Goal: Task Accomplishment & Management: Use online tool/utility

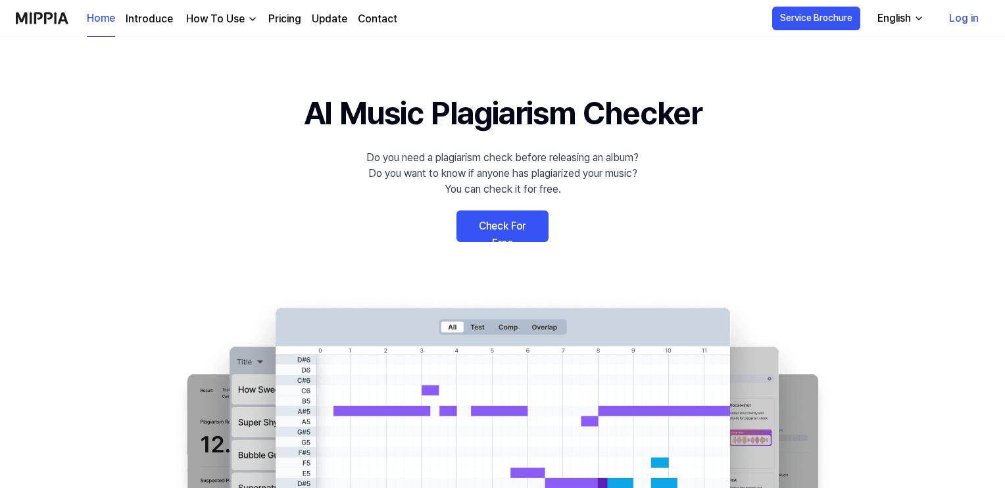
click at [518, 226] on link "Check For Free" at bounding box center [502, 226] width 92 height 32
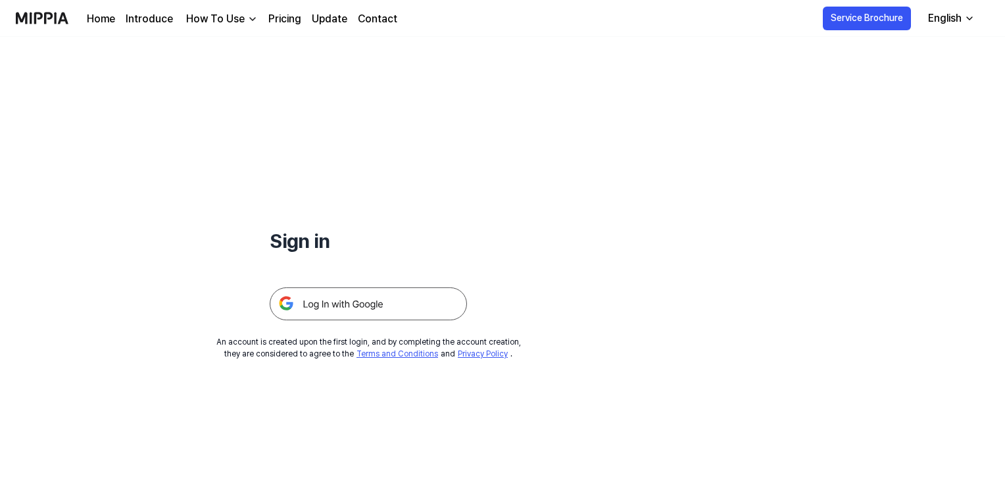
click at [397, 297] on img at bounding box center [368, 303] width 197 height 33
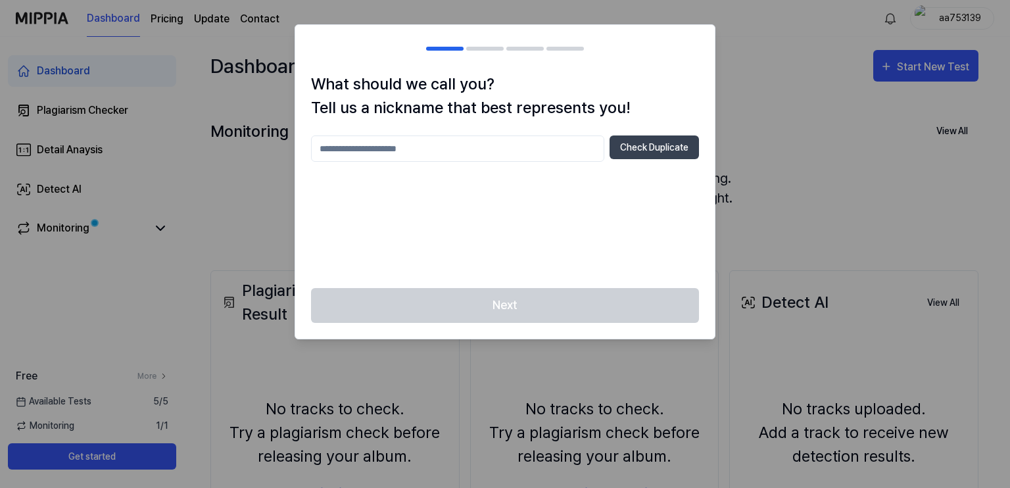
click at [483, 153] on input "text" at bounding box center [457, 148] width 293 height 26
click at [633, 157] on button "Check Duplicate" at bounding box center [654, 147] width 89 height 24
click at [420, 148] on input "***" at bounding box center [457, 148] width 293 height 26
type input "*"
type input "******"
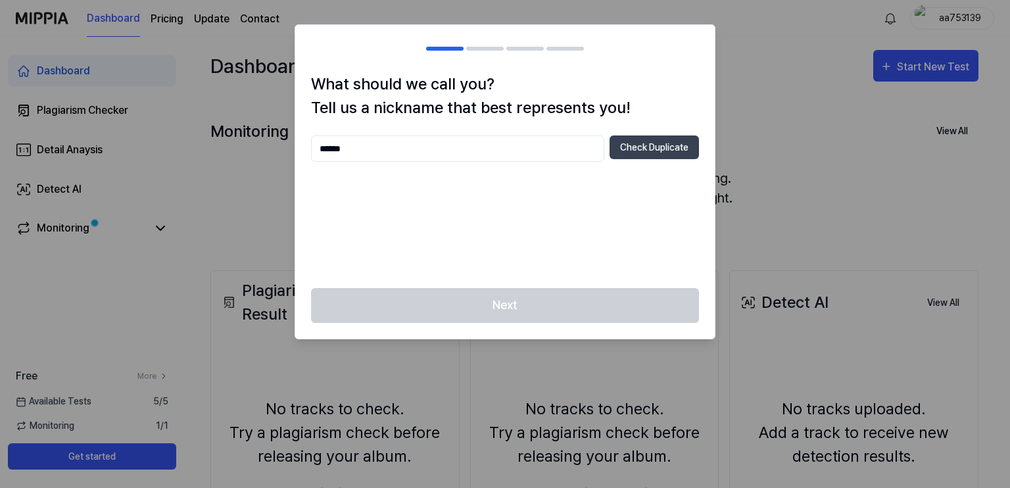
click at [637, 160] on div "****** Check Duplicate" at bounding box center [505, 148] width 388 height 26
click at [637, 157] on button "Check Duplicate" at bounding box center [654, 147] width 89 height 24
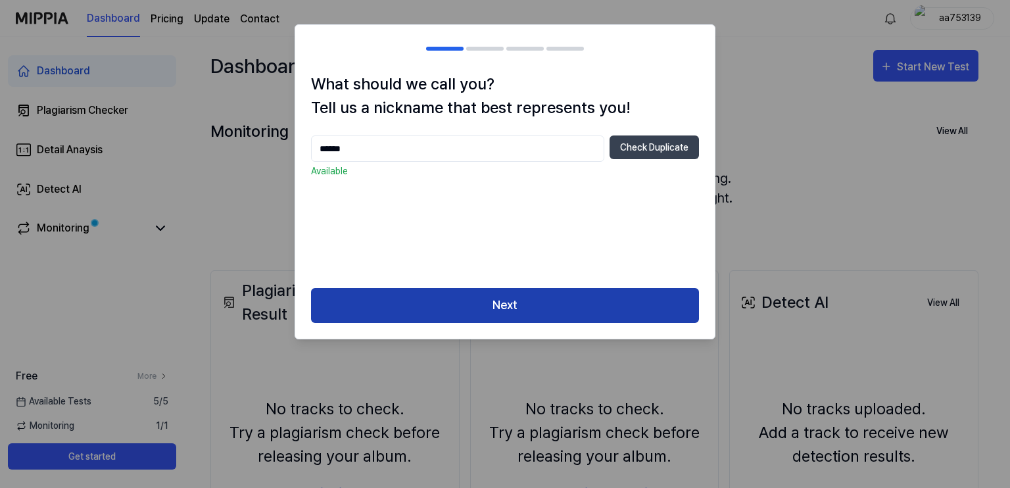
click at [547, 297] on button "Next" at bounding box center [505, 305] width 388 height 35
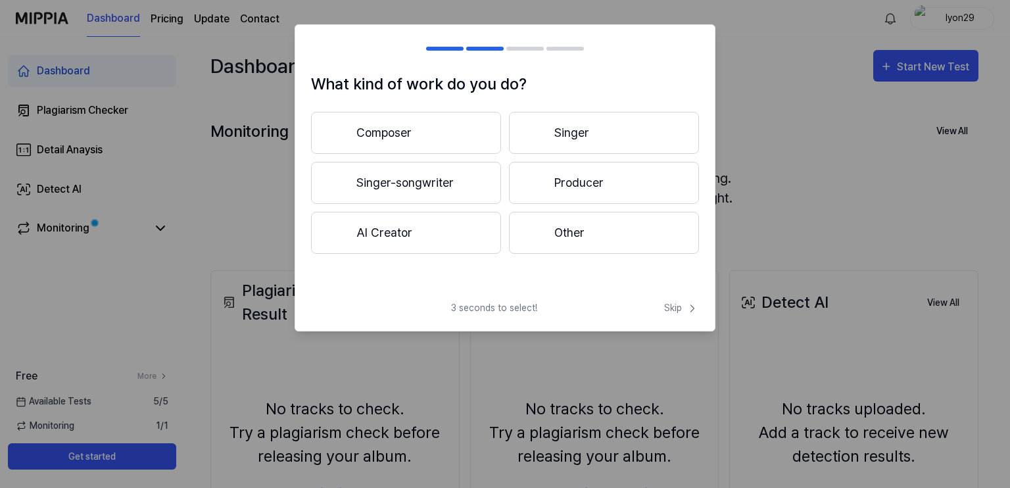
click at [448, 244] on button "AI Creator" at bounding box center [406, 233] width 190 height 42
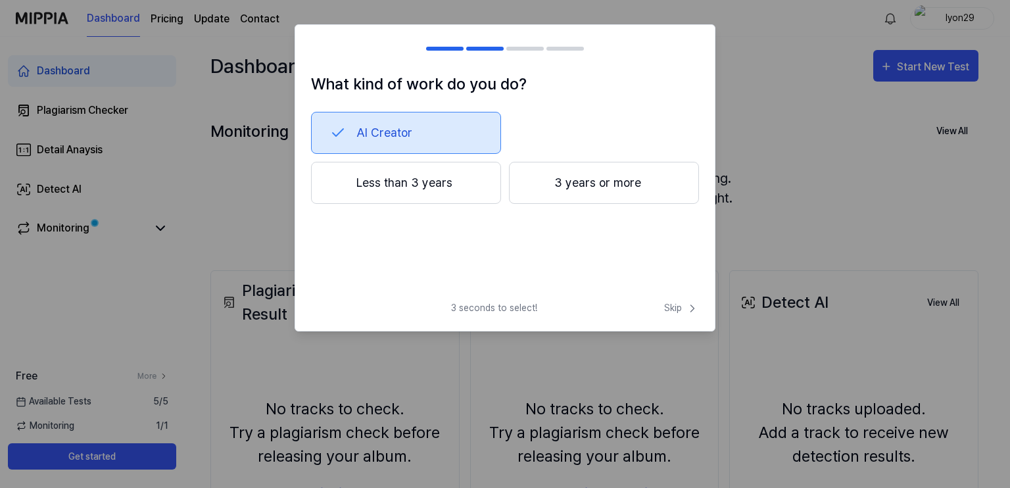
drag, startPoint x: 460, startPoint y: 190, endPoint x: 549, endPoint y: 204, distance: 89.9
click at [508, 257] on div "What kind of work do you do? AI Creator Less than 3 years 3 years or more" at bounding box center [505, 181] width 420 height 218
click at [554, 195] on button "3 years or more" at bounding box center [604, 183] width 190 height 42
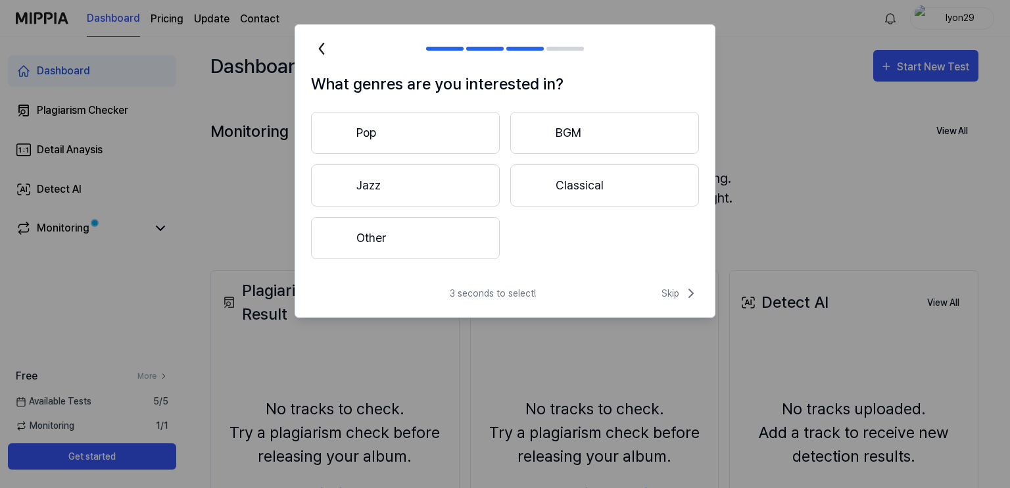
click at [449, 237] on button "Other" at bounding box center [405, 238] width 189 height 42
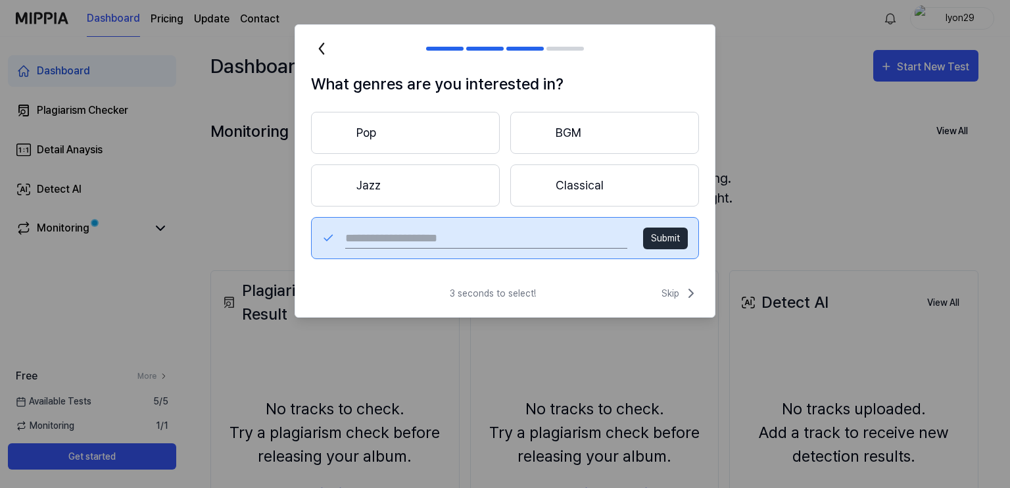
click at [447, 164] on button "Jazz" at bounding box center [405, 185] width 189 height 42
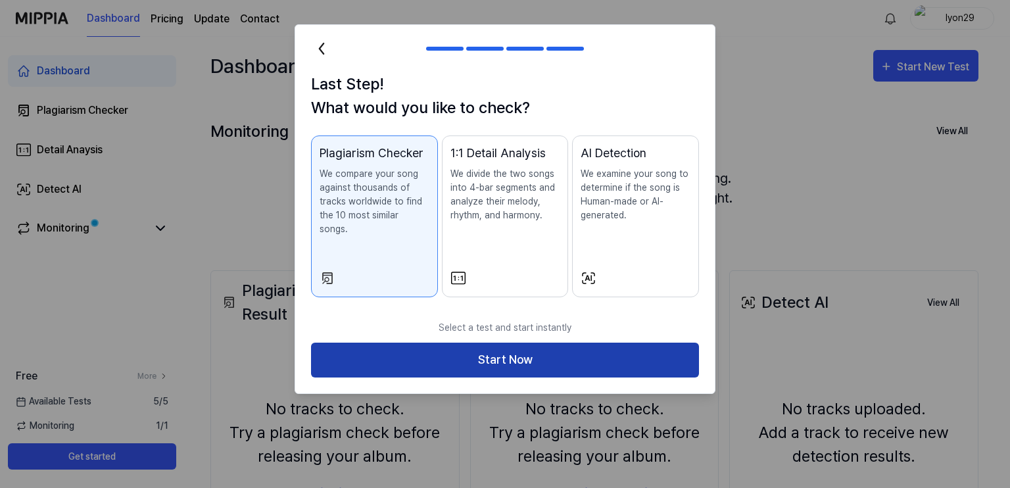
click at [478, 347] on button "Start Now" at bounding box center [505, 360] width 388 height 35
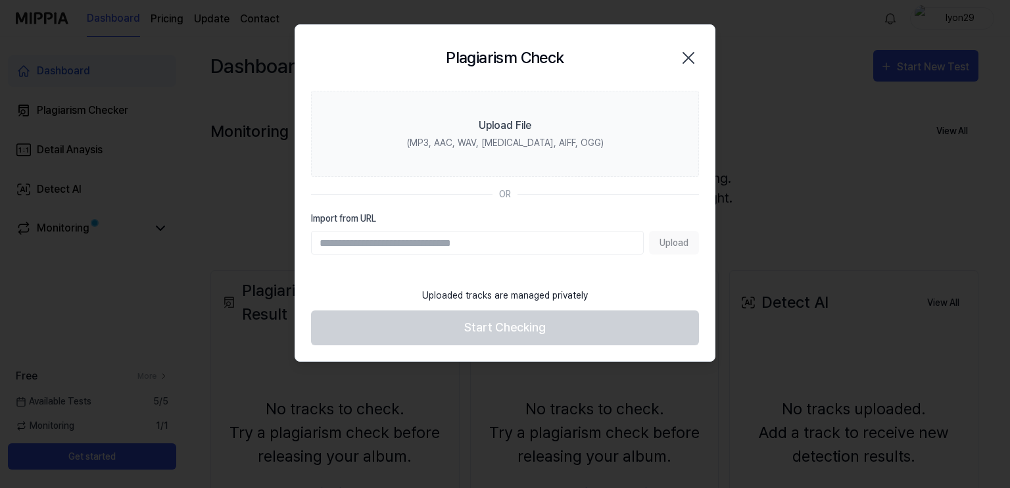
click at [657, 244] on div "Upload" at bounding box center [505, 243] width 388 height 24
click at [671, 245] on div "Upload" at bounding box center [505, 243] width 388 height 24
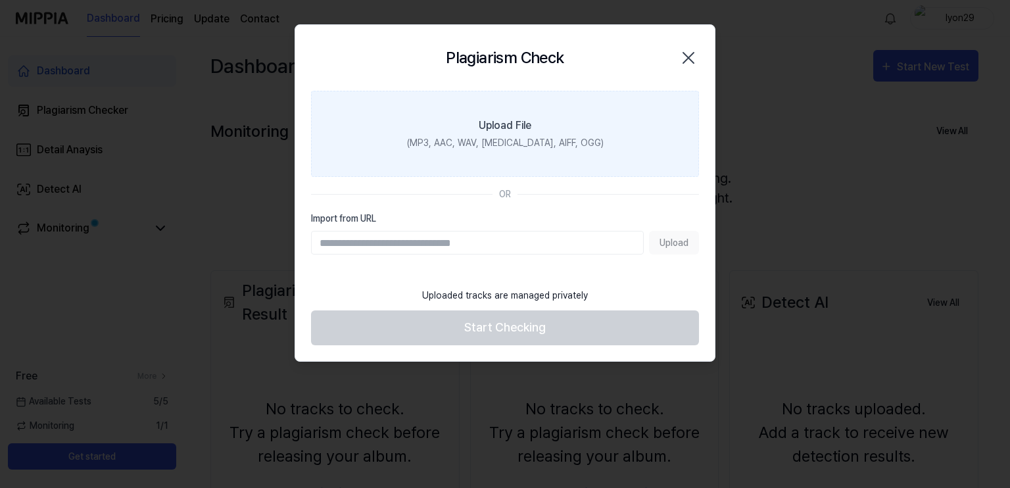
click at [511, 128] on div "Upload File" at bounding box center [505, 126] width 53 height 16
click at [0, 0] on input "Upload File (MP3, AAC, WAV, [MEDICAL_DATA], AIFF, OGG)" at bounding box center [0, 0] width 0 height 0
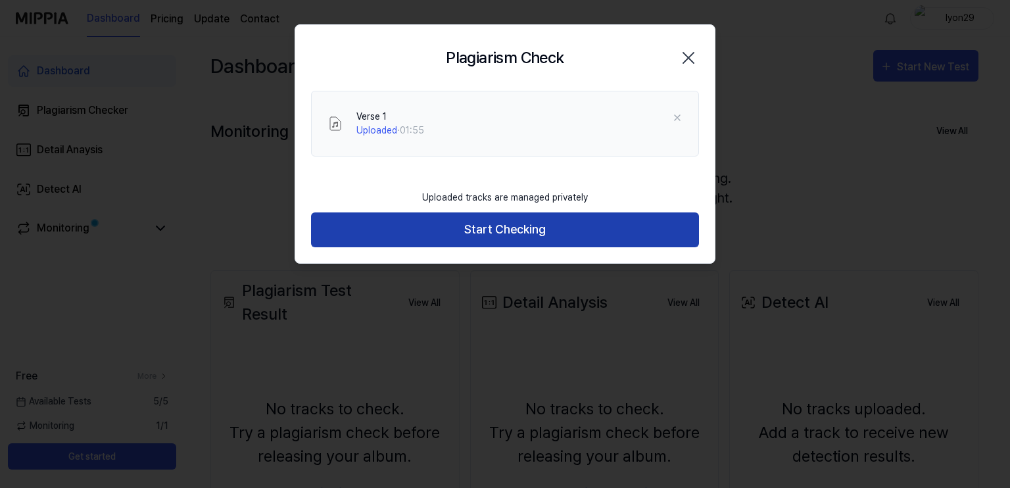
click at [526, 237] on button "Start Checking" at bounding box center [505, 229] width 388 height 35
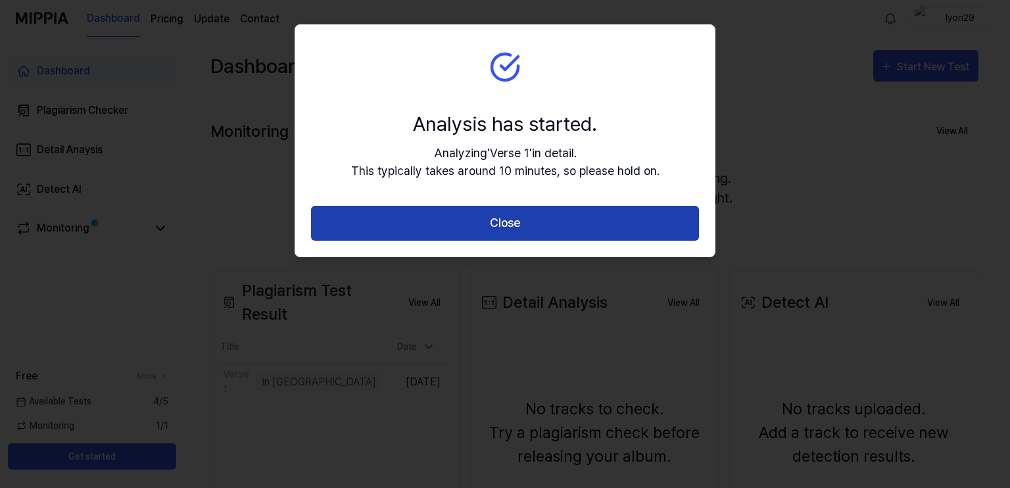
click at [551, 226] on button "Close" at bounding box center [505, 223] width 388 height 35
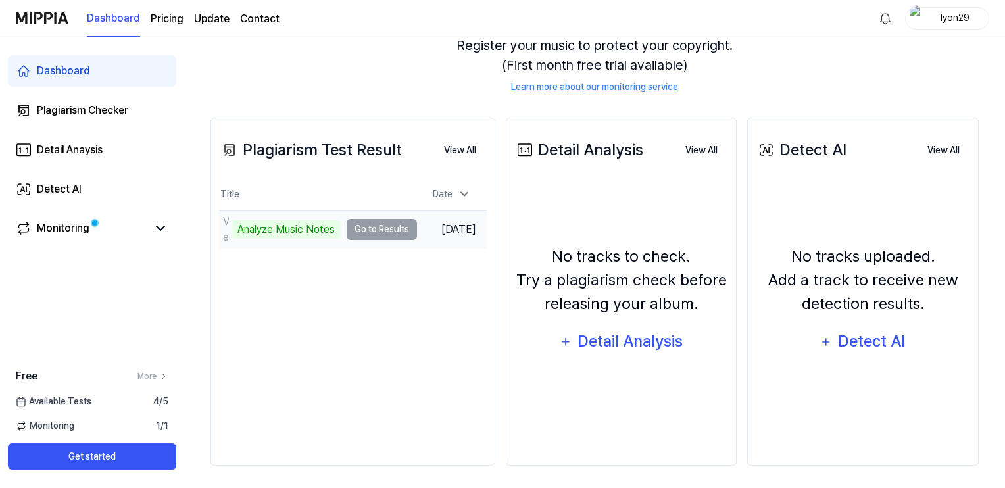
scroll to position [156, 0]
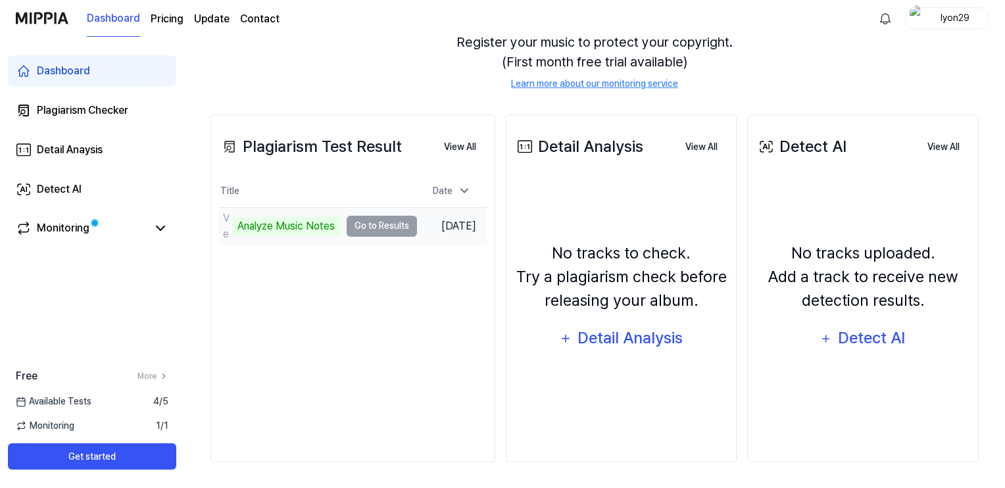
click at [379, 228] on td "Verse 1 Analyze Music Notes Go to Results" at bounding box center [318, 226] width 198 height 37
click at [304, 231] on div "Analyze Music Notes" at bounding box center [286, 226] width 108 height 18
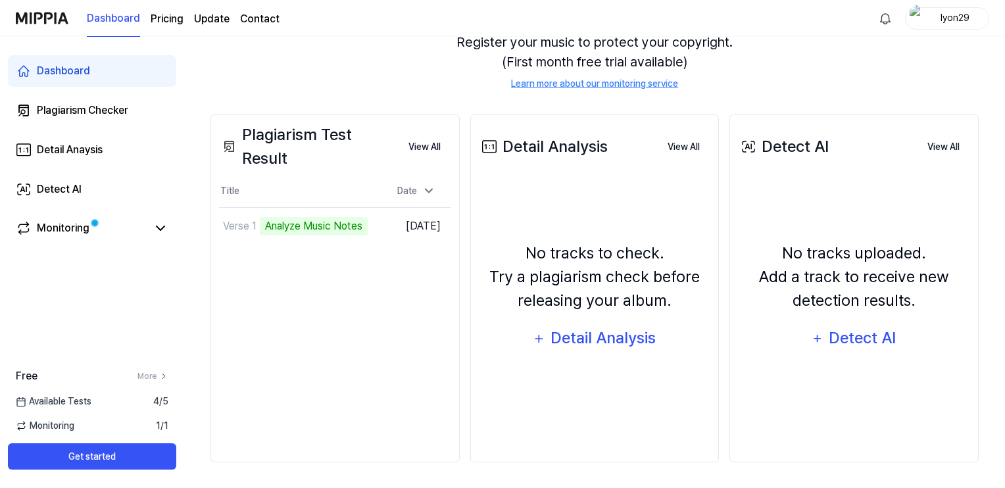
click at [324, 154] on div "Plagiarism Test Result" at bounding box center [308, 146] width 179 height 47
click at [97, 237] on div "Monitoring" at bounding box center [92, 229] width 168 height 32
click at [144, 230] on link "Monitoring" at bounding box center [82, 228] width 132 height 16
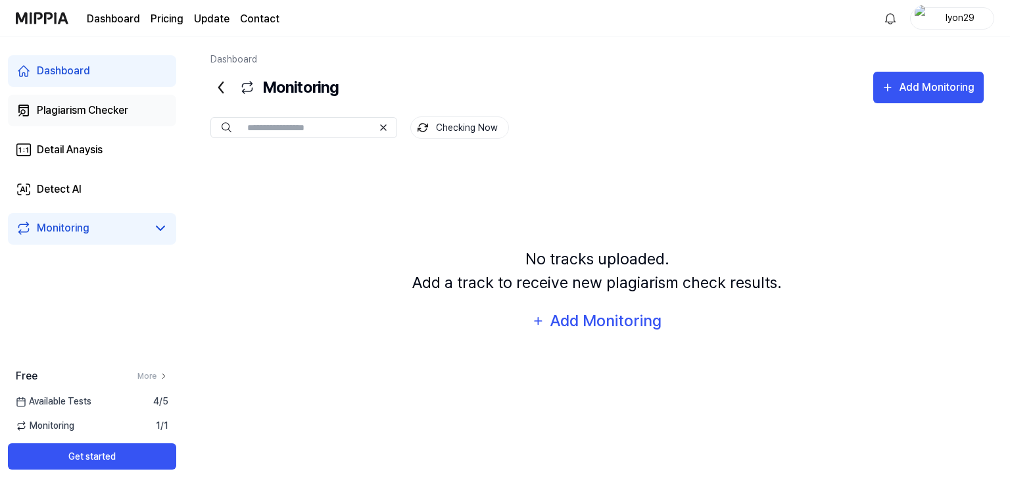
click at [120, 117] on div "Plagiarism Checker" at bounding box center [82, 111] width 91 height 16
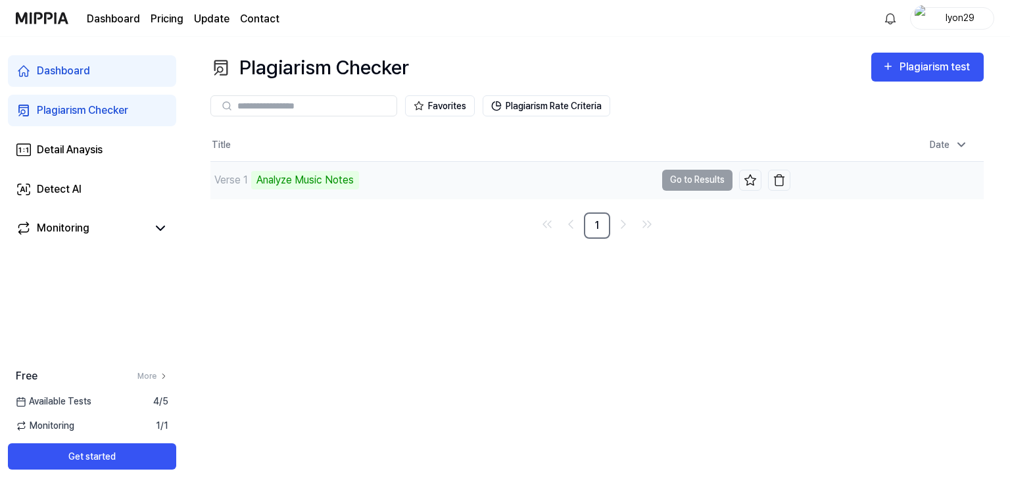
click at [680, 185] on td "Verse 1 Analyze Music Notes Go to Results" at bounding box center [500, 180] width 580 height 37
click at [105, 224] on link "Monitoring" at bounding box center [82, 228] width 132 height 16
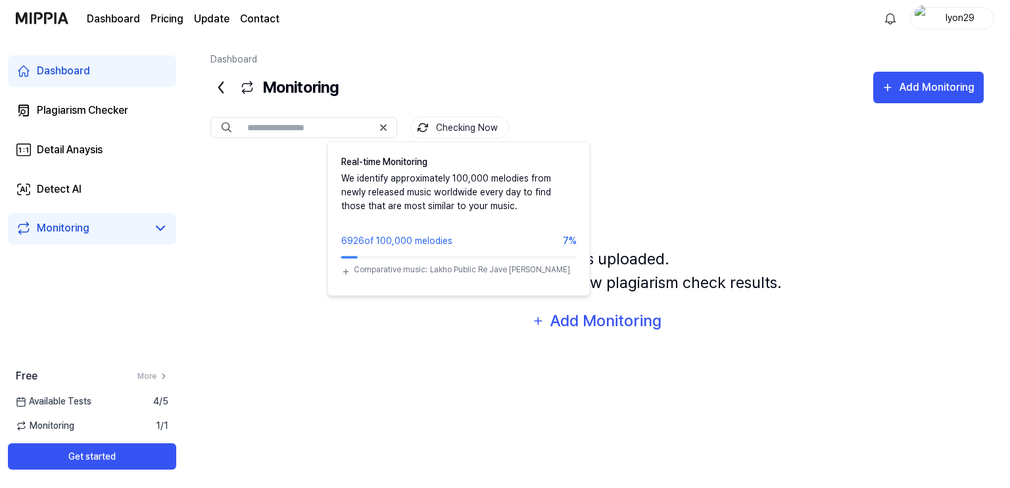
click at [433, 130] on button "Checking Now" at bounding box center [459, 127] width 99 height 22
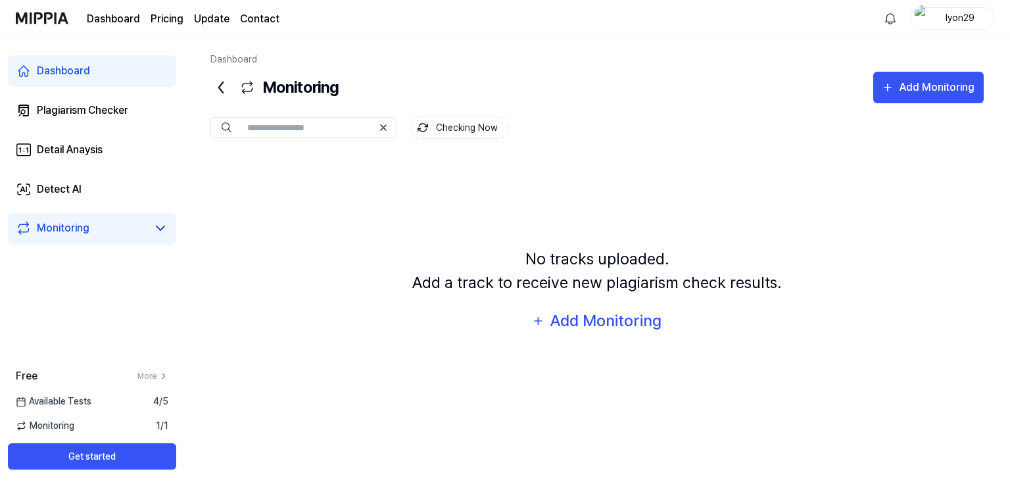
click at [165, 402] on span "4 / 5" at bounding box center [160, 402] width 15 height 14
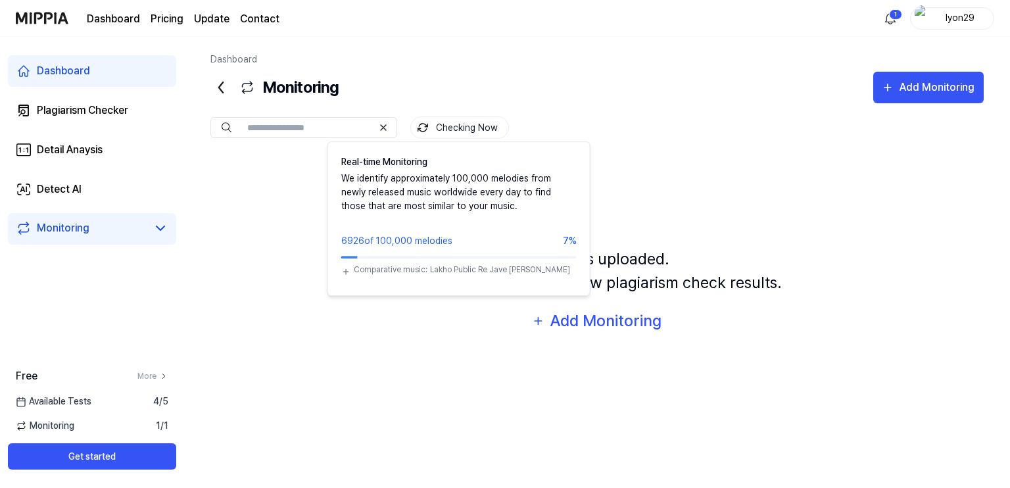
click at [488, 127] on button "Checking Now" at bounding box center [459, 127] width 99 height 22
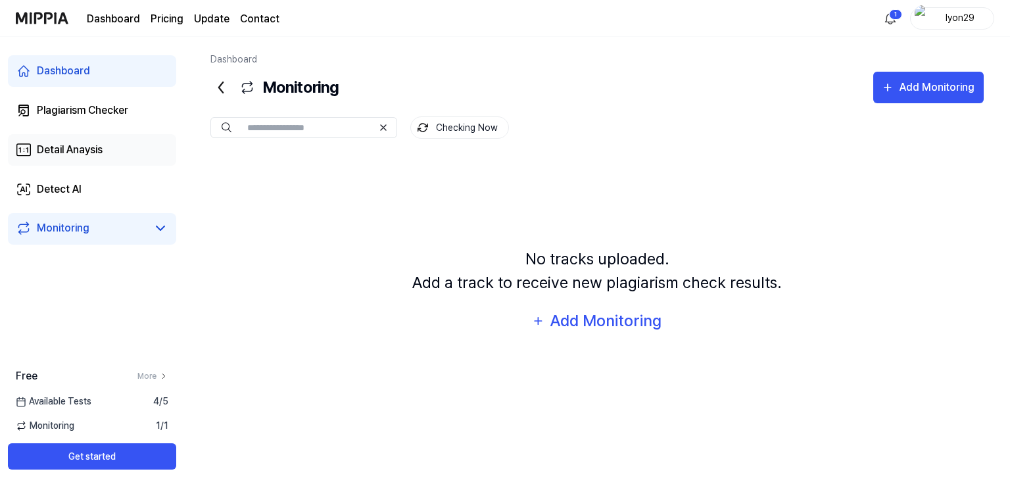
click at [100, 151] on div "Detail Anaysis" at bounding box center [70, 150] width 66 height 16
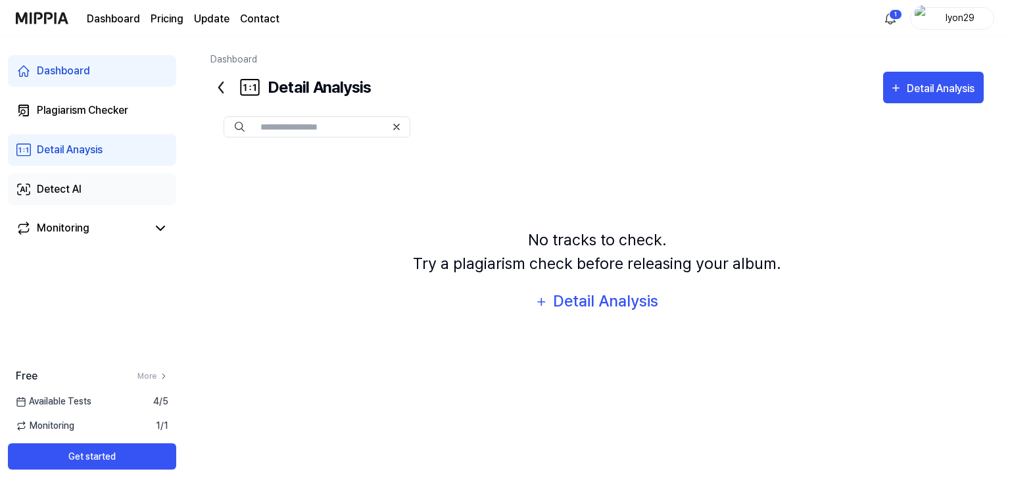
click at [111, 189] on link "Detect AI" at bounding box center [92, 190] width 168 height 32
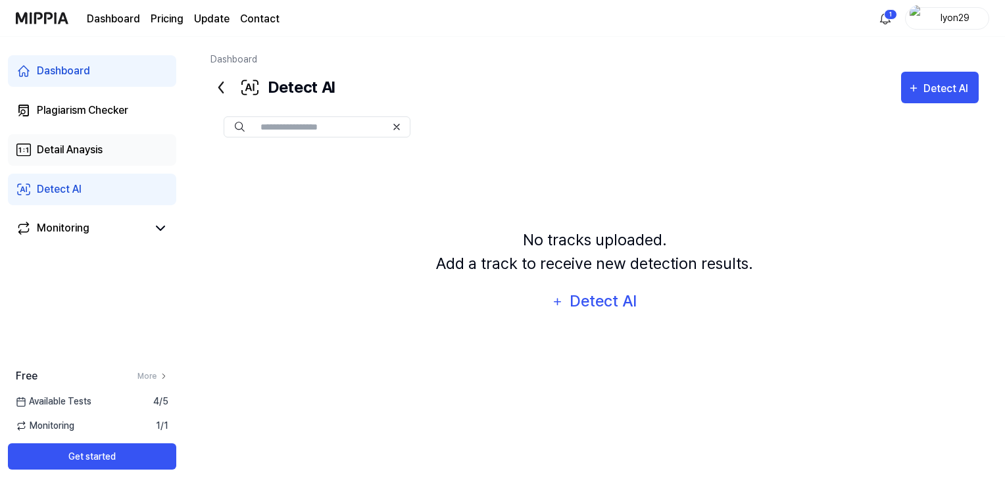
click at [114, 146] on link "Detail Anaysis" at bounding box center [92, 150] width 168 height 32
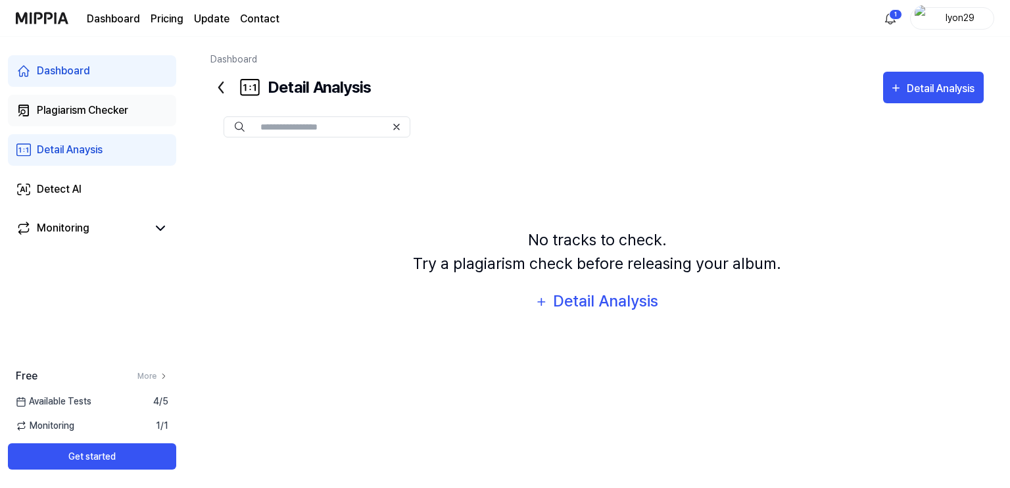
click at [110, 123] on link "Plagiarism Checker" at bounding box center [92, 111] width 168 height 32
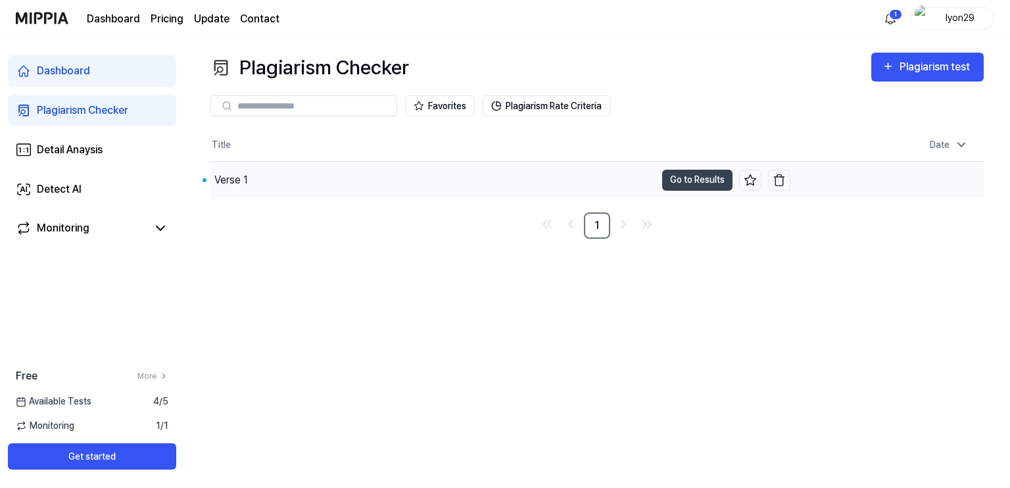
click at [293, 178] on div "Verse 1" at bounding box center [432, 180] width 445 height 37
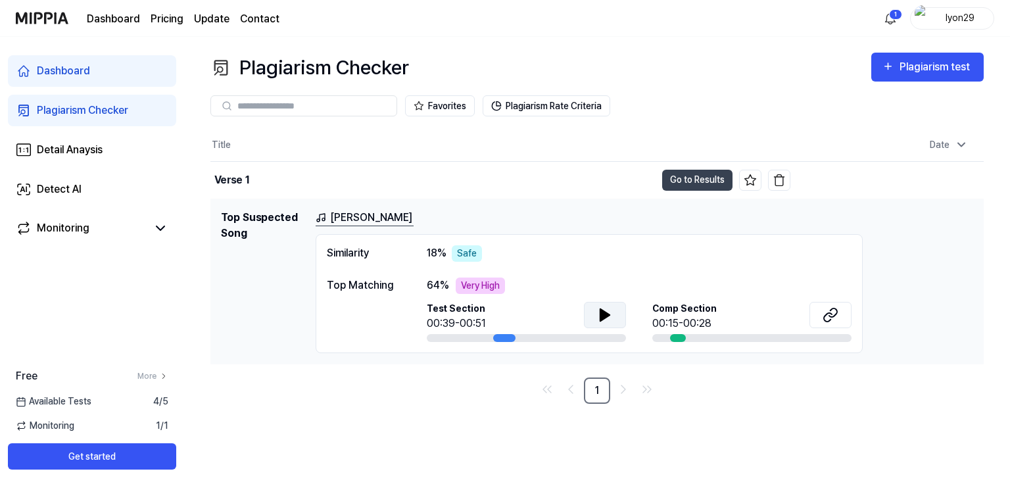
click at [602, 312] on icon at bounding box center [605, 315] width 9 height 12
drag, startPoint x: 604, startPoint y: 317, endPoint x: 871, endPoint y: 336, distance: 267.1
click at [605, 317] on icon at bounding box center [605, 315] width 16 height 16
click at [746, 335] on div at bounding box center [751, 338] width 199 height 8
click at [820, 320] on button at bounding box center [831, 315] width 42 height 26
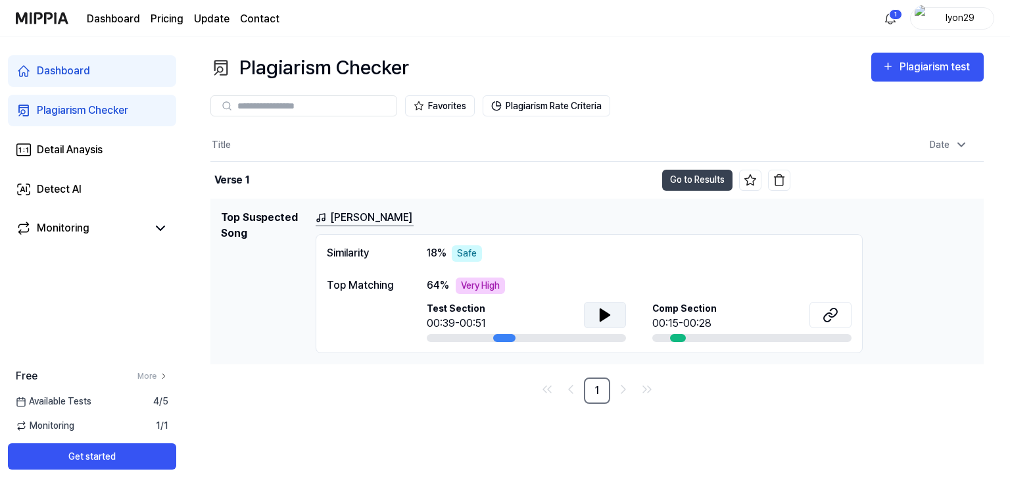
click at [487, 283] on div "Very High" at bounding box center [480, 286] width 49 height 16
drag, startPoint x: 456, startPoint y: 287, endPoint x: 481, endPoint y: 286, distance: 25.7
click at [472, 287] on div "Very High" at bounding box center [480, 286] width 49 height 16
click at [603, 313] on icon at bounding box center [605, 315] width 9 height 12
drag, startPoint x: 508, startPoint y: 333, endPoint x: 539, endPoint y: 337, distance: 31.8
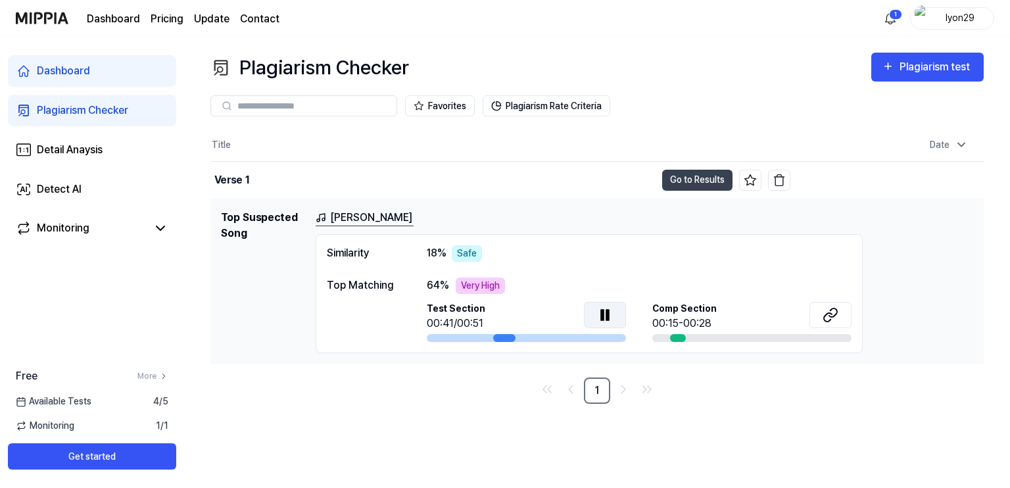
click at [539, 337] on div at bounding box center [526, 338] width 199 height 8
drag, startPoint x: 682, startPoint y: 338, endPoint x: 714, endPoint y: 341, distance: 32.3
click at [714, 341] on div at bounding box center [751, 338] width 199 height 8
click at [470, 289] on div "Very High" at bounding box center [480, 286] width 49 height 16
click at [466, 255] on div "Safe" at bounding box center [467, 253] width 30 height 16
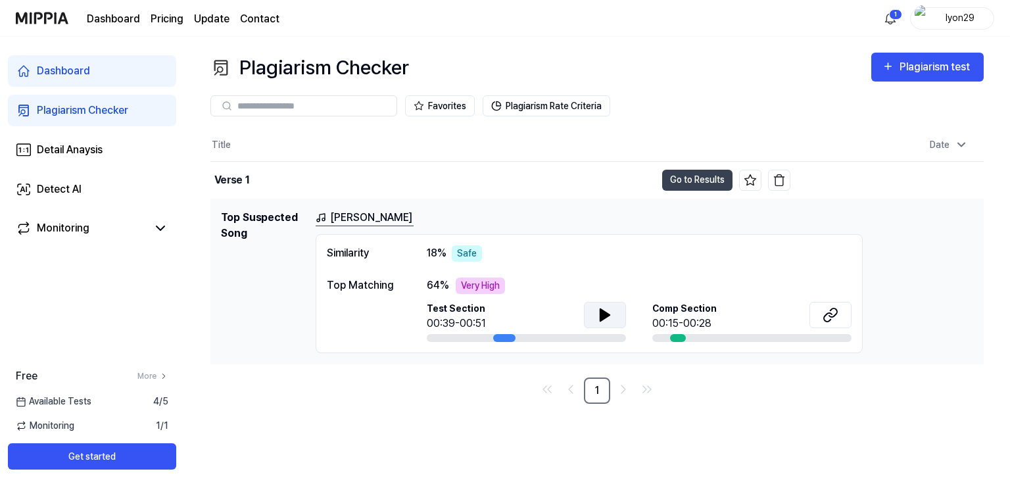
click at [103, 172] on div "Dashboard Plagiarism Checker Detail Anaysis Detect AI Monitoring" at bounding box center [92, 150] width 184 height 226
click at [100, 159] on link "Detail Anaysis" at bounding box center [92, 150] width 168 height 32
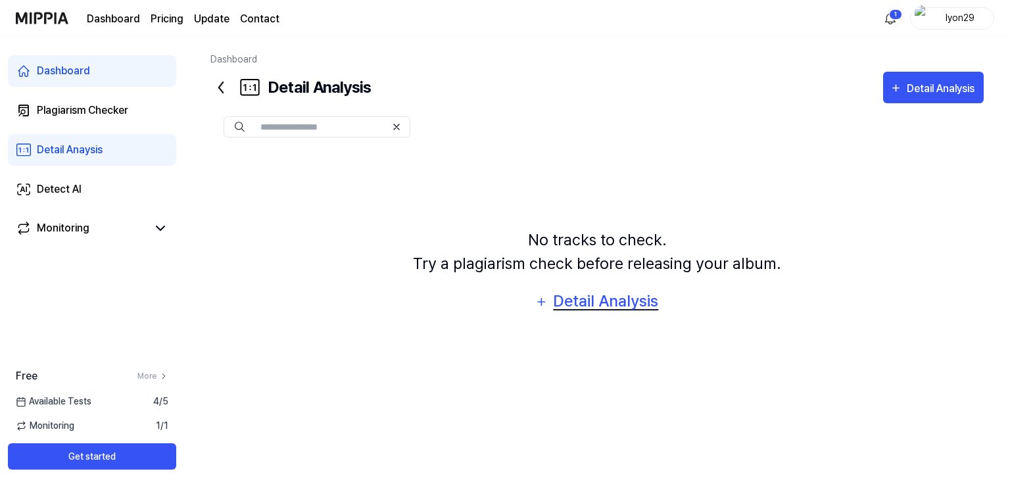
click at [641, 305] on div "Detail Analysis" at bounding box center [605, 301] width 107 height 25
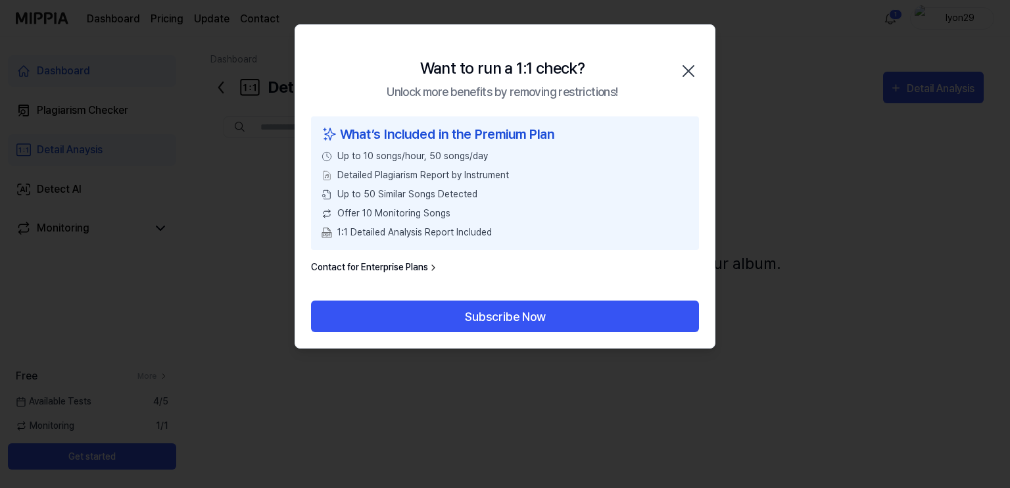
click at [693, 76] on icon "button" at bounding box center [688, 71] width 11 height 11
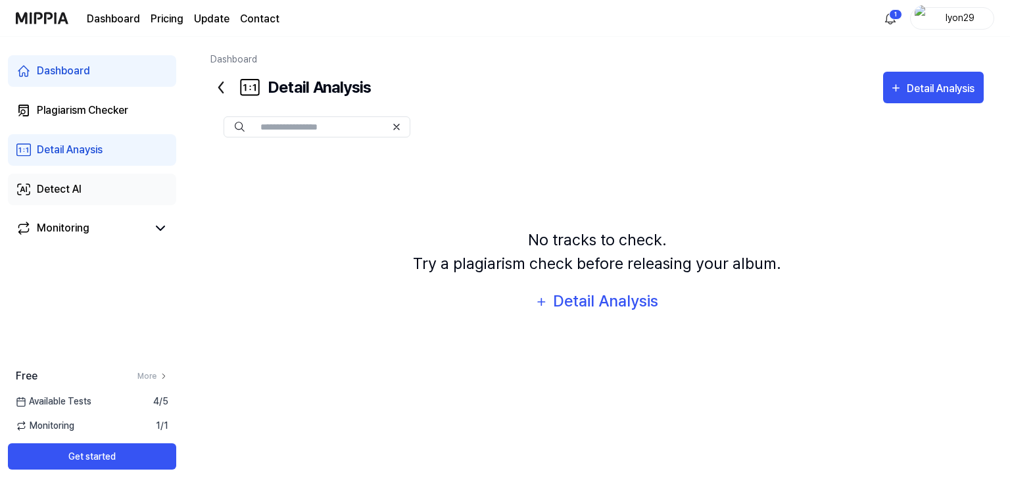
click at [130, 200] on link "Detect AI" at bounding box center [92, 190] width 168 height 32
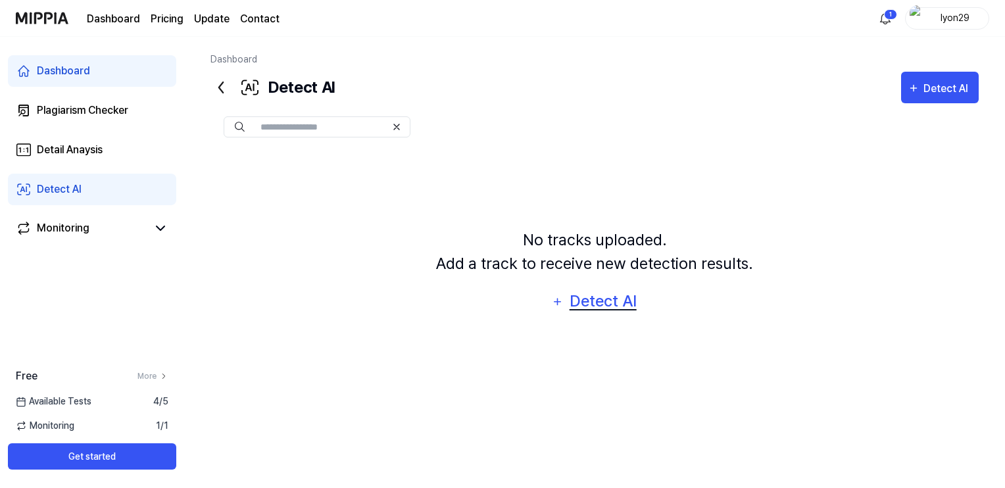
click at [591, 301] on div "Detect AI" at bounding box center [603, 301] width 70 height 25
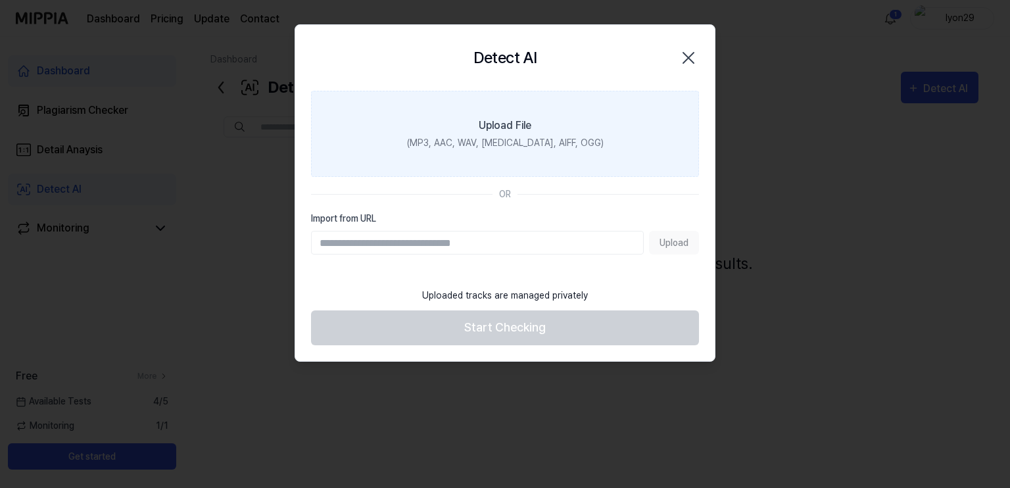
click at [529, 141] on div "(MP3, AAC, WAV, [MEDICAL_DATA], AIFF, OGG)" at bounding box center [505, 143] width 197 height 14
click at [0, 0] on input "Upload File (MP3, AAC, WAV, [MEDICAL_DATA], AIFF, OGG)" at bounding box center [0, 0] width 0 height 0
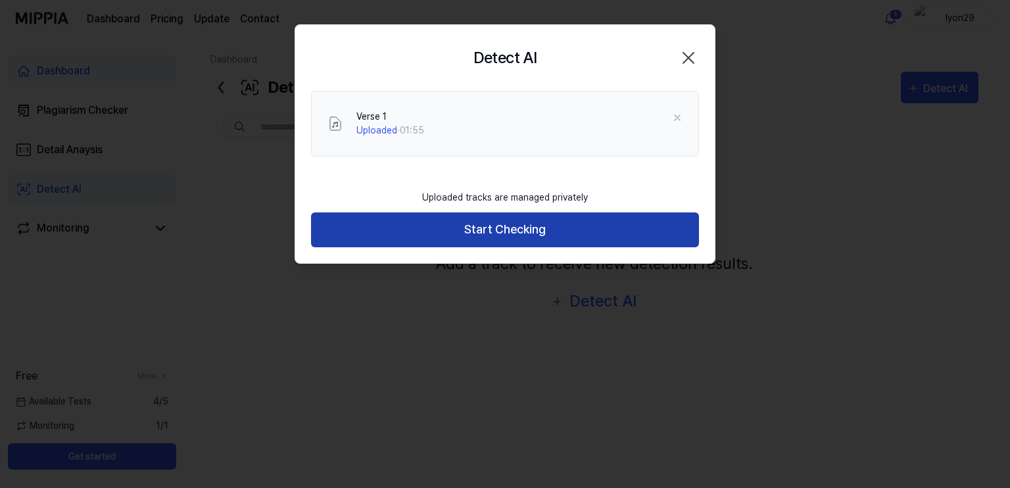
click at [520, 245] on button "Start Checking" at bounding box center [505, 229] width 388 height 35
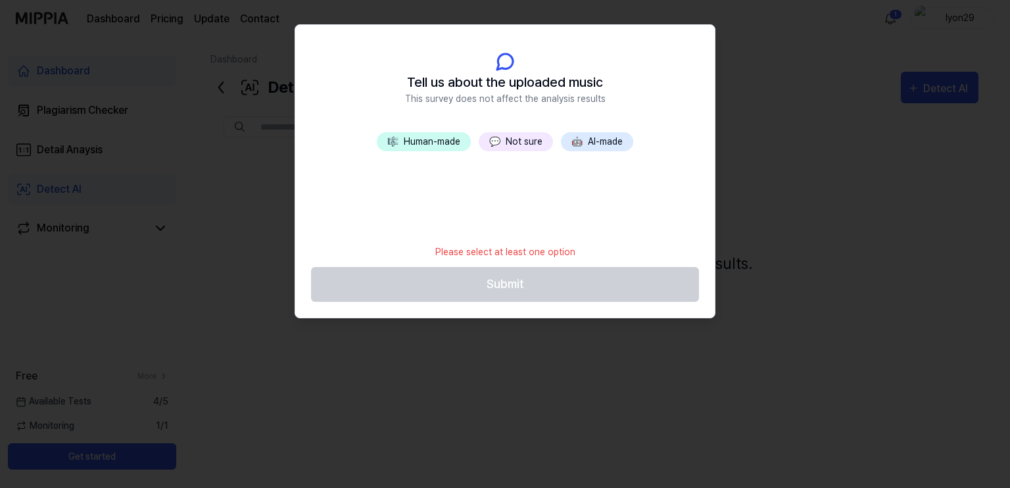
click at [578, 147] on button "🤖 AI-made" at bounding box center [597, 141] width 72 height 19
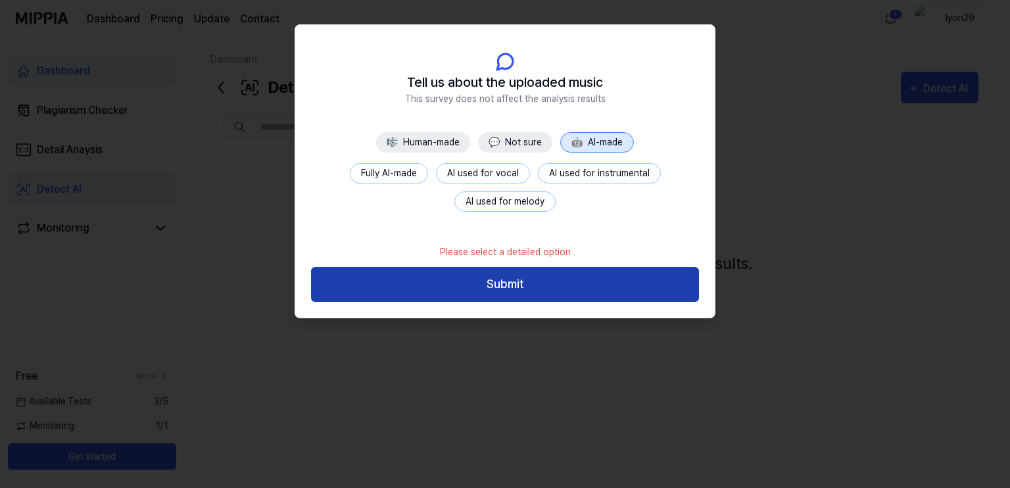
click at [505, 289] on button "Submit" at bounding box center [505, 284] width 388 height 35
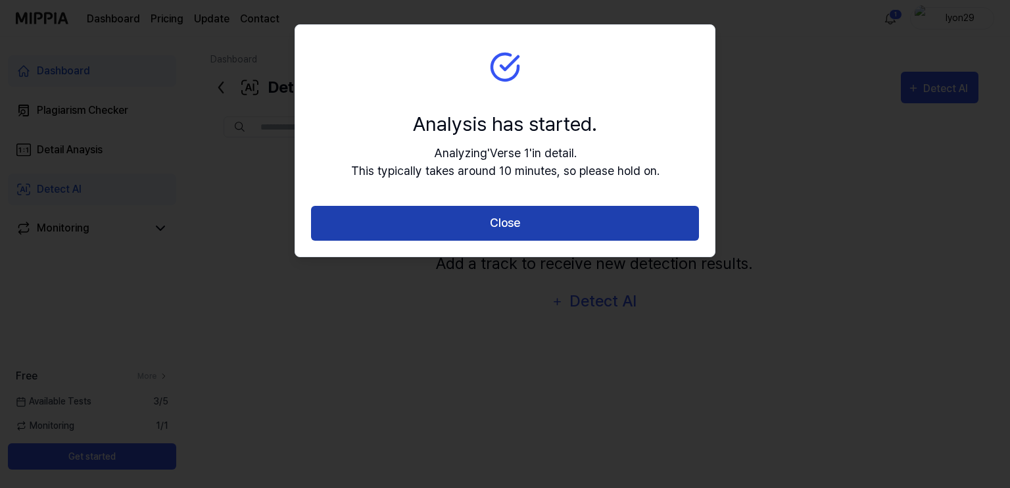
click at [576, 226] on button "Close" at bounding box center [505, 223] width 388 height 35
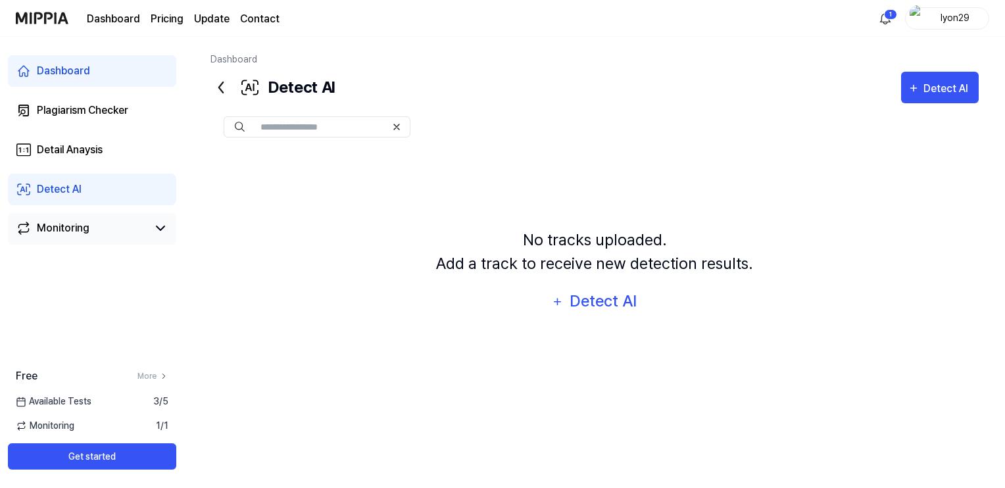
click at [95, 240] on div "Monitoring" at bounding box center [92, 229] width 168 height 32
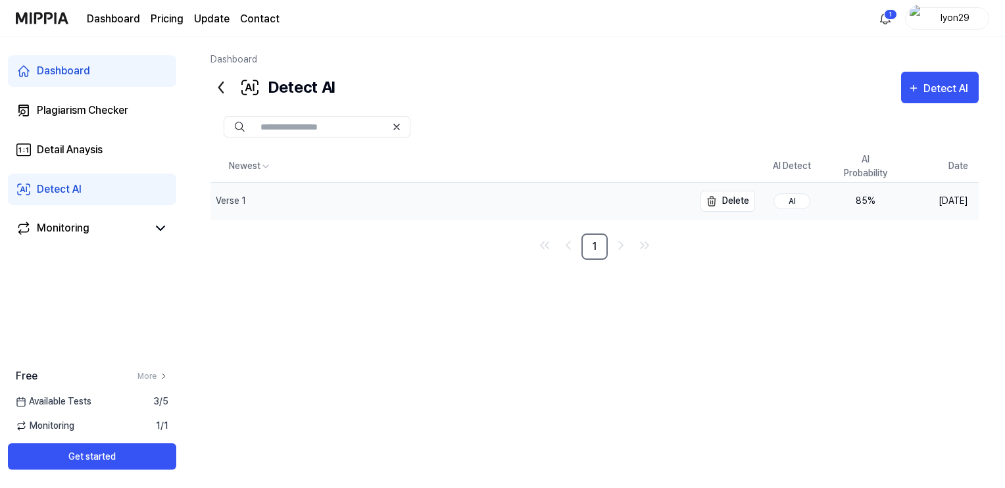
click at [359, 207] on div "Verse 1" at bounding box center [451, 201] width 483 height 37
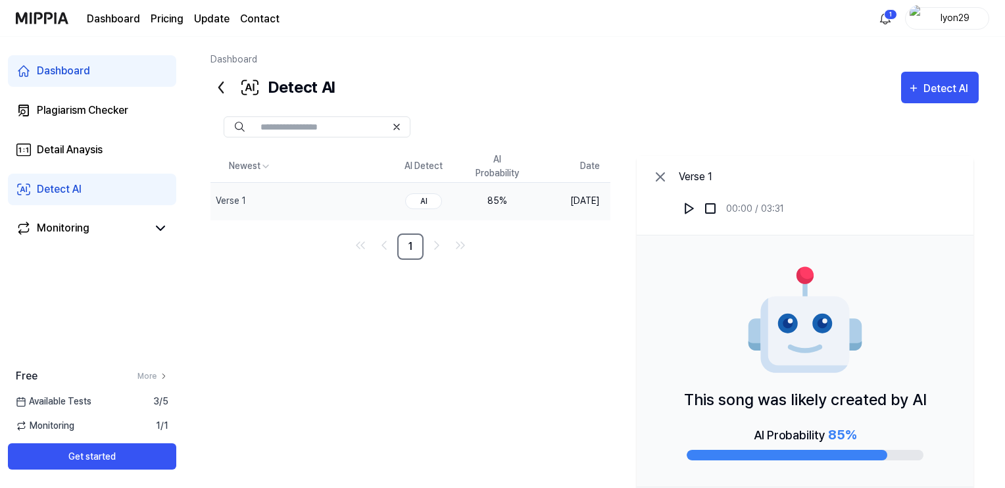
click at [316, 270] on div "Newest AI Detect AI Probability Date Verse 1 Delete AI 85 % [DATE] 1 Verse 1 00…" at bounding box center [594, 352] width 768 height 402
click at [81, 230] on div "Monitoring" at bounding box center [63, 228] width 53 height 16
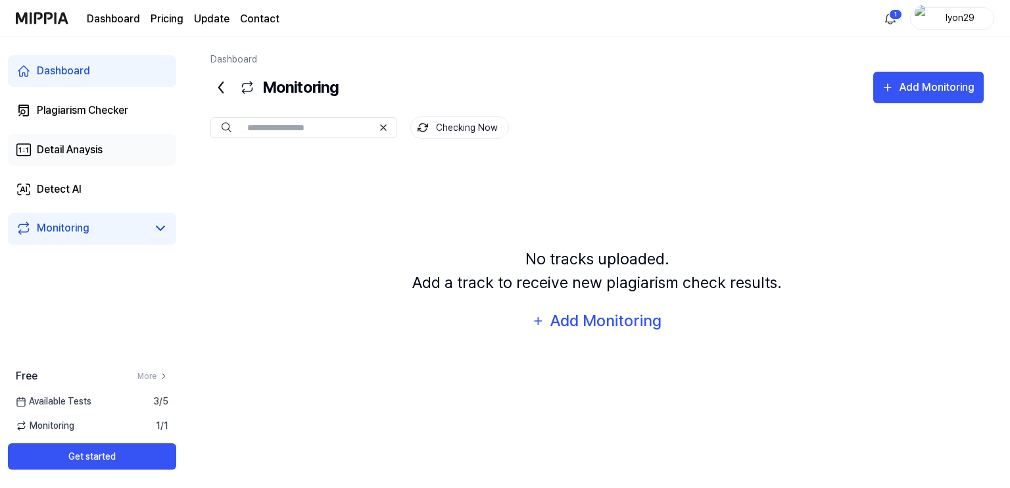
click at [92, 165] on link "Detail Anaysis" at bounding box center [92, 150] width 168 height 32
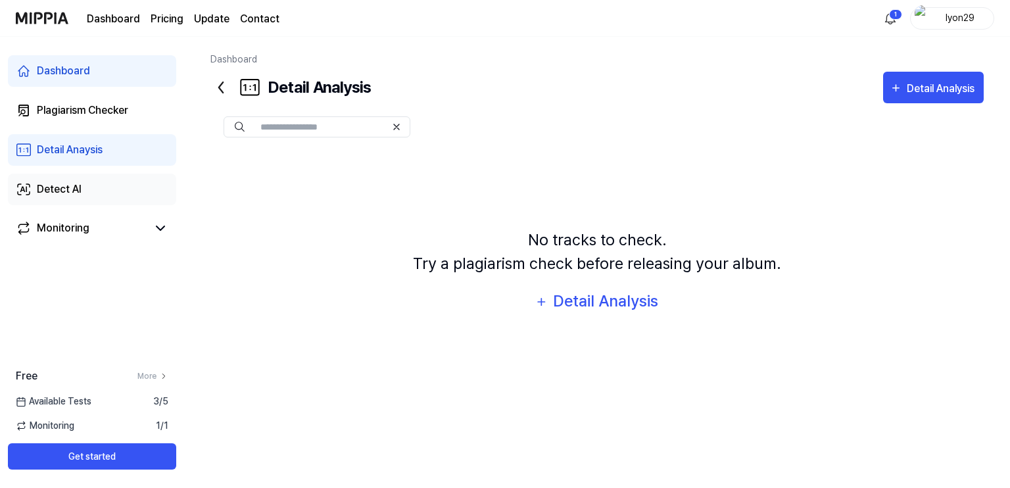
click at [86, 199] on link "Detect AI" at bounding box center [92, 190] width 168 height 32
